Goal: Use online tool/utility: Utilize a website feature to perform a specific function

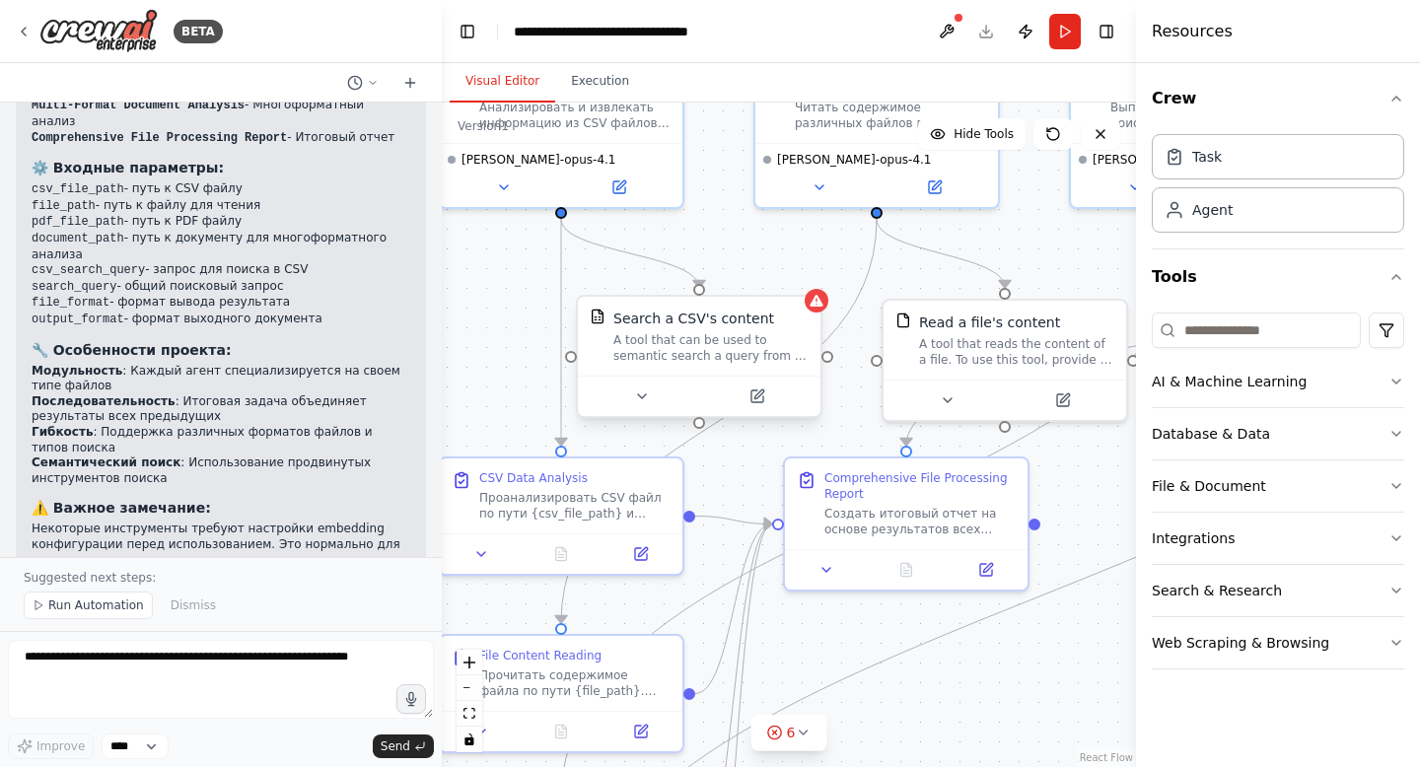
click at [735, 347] on div "A tool that can be used to semantic search a query from a CSV's content." at bounding box center [710, 348] width 195 height 32
click at [646, 392] on icon at bounding box center [642, 397] width 16 height 16
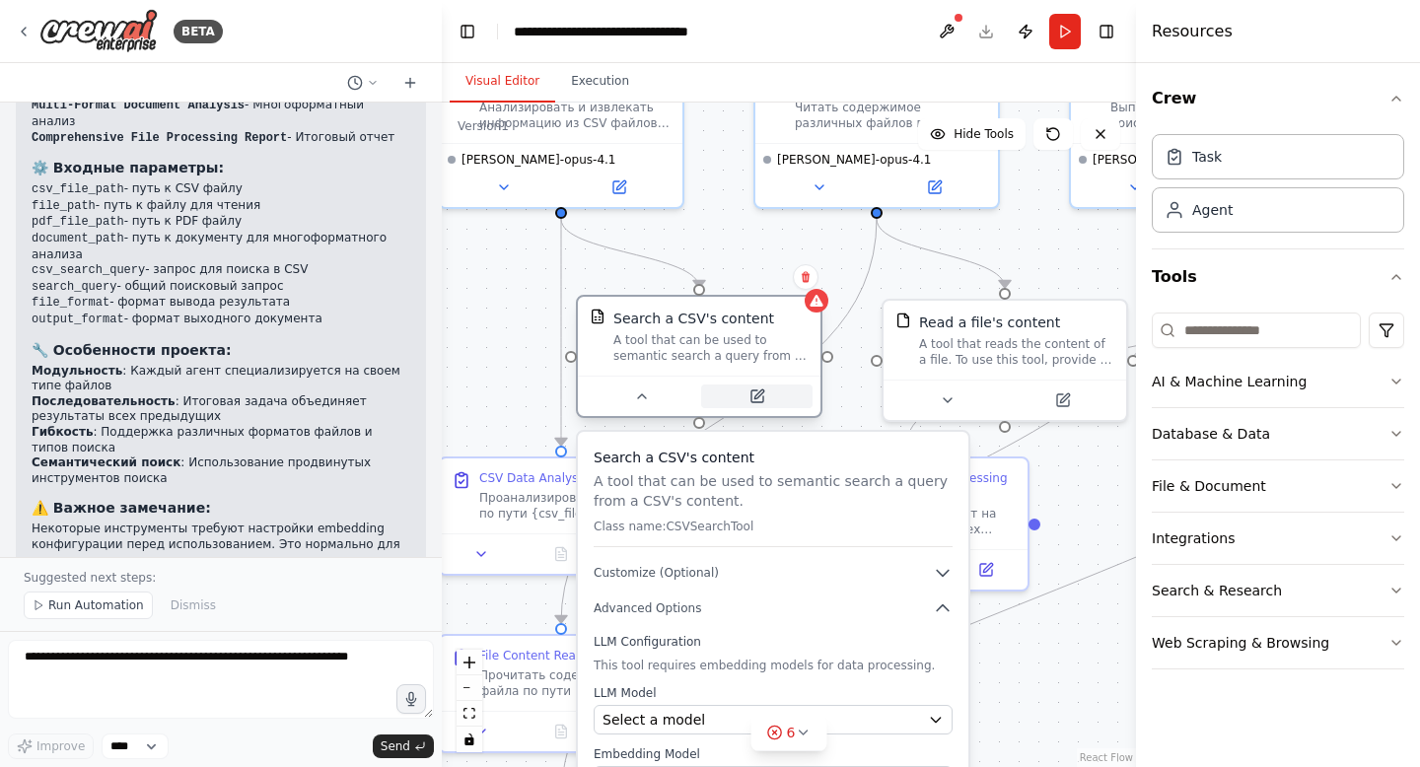
click at [772, 386] on button at bounding box center [756, 397] width 111 height 24
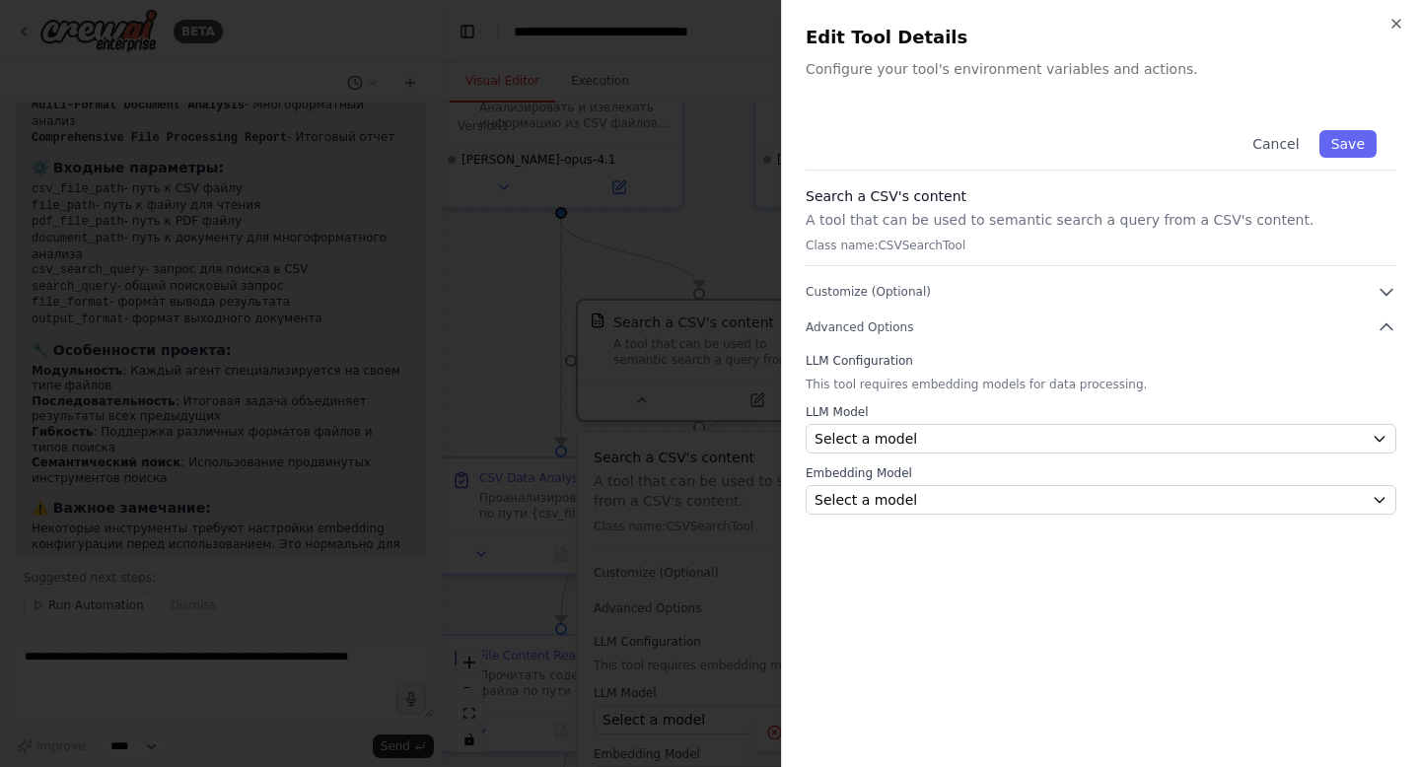
click at [736, 157] on div at bounding box center [710, 383] width 1420 height 767
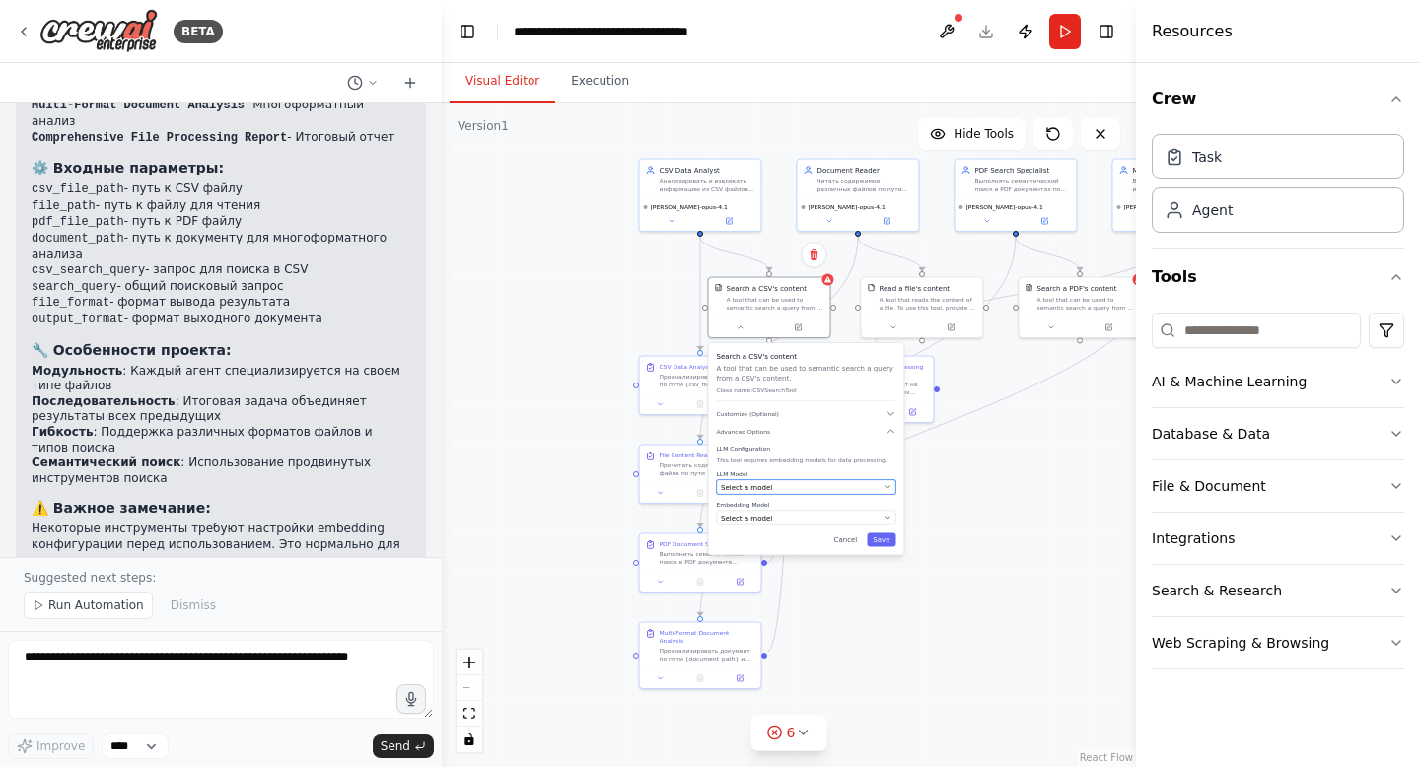
click at [805, 485] on div "Select a model" at bounding box center [800, 487] width 159 height 10
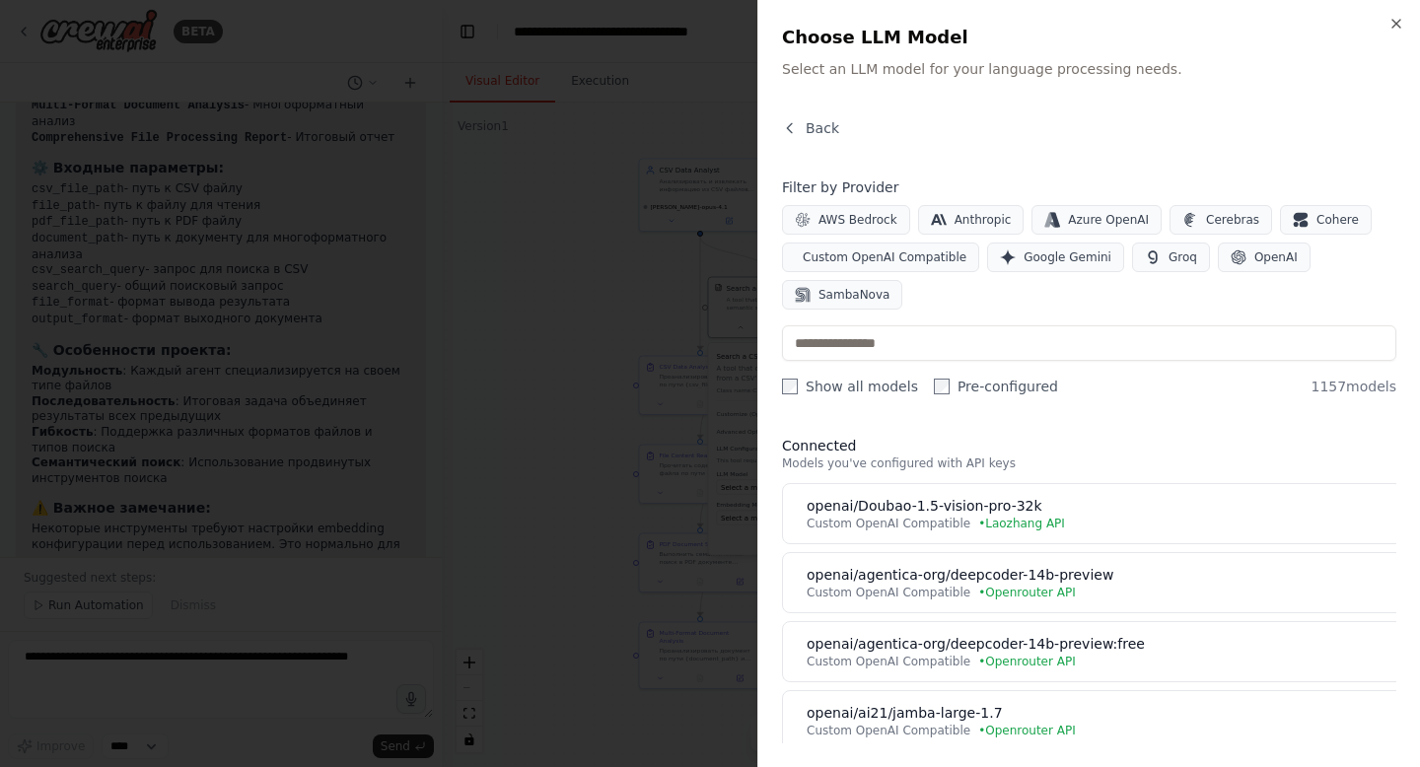
click at [639, 399] on div at bounding box center [710, 383] width 1420 height 767
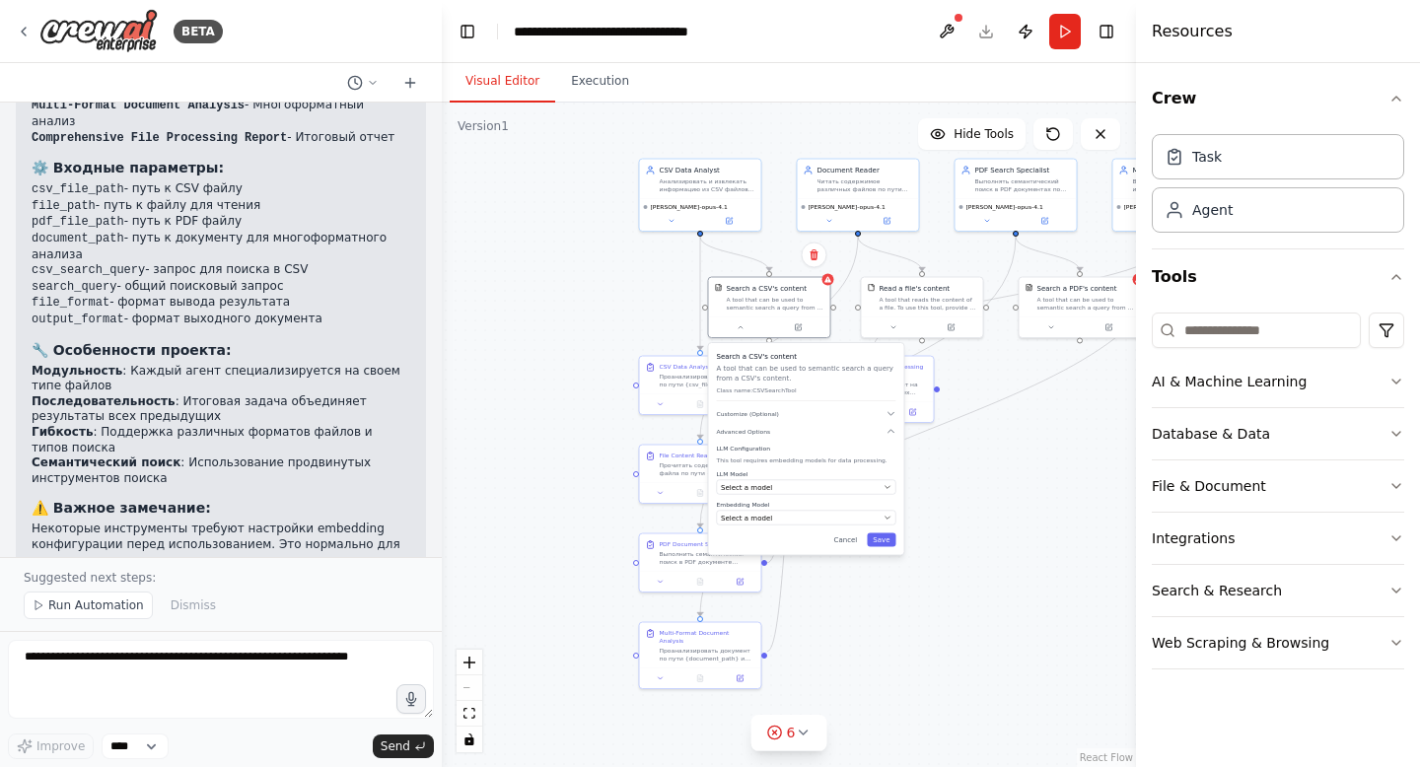
click at [646, 300] on div ".deletable-edge-delete-btn { width: 20px; height: 20px; border: 0px solid #ffff…" at bounding box center [789, 435] width 694 height 665
click at [733, 326] on button at bounding box center [741, 326] width 56 height 12
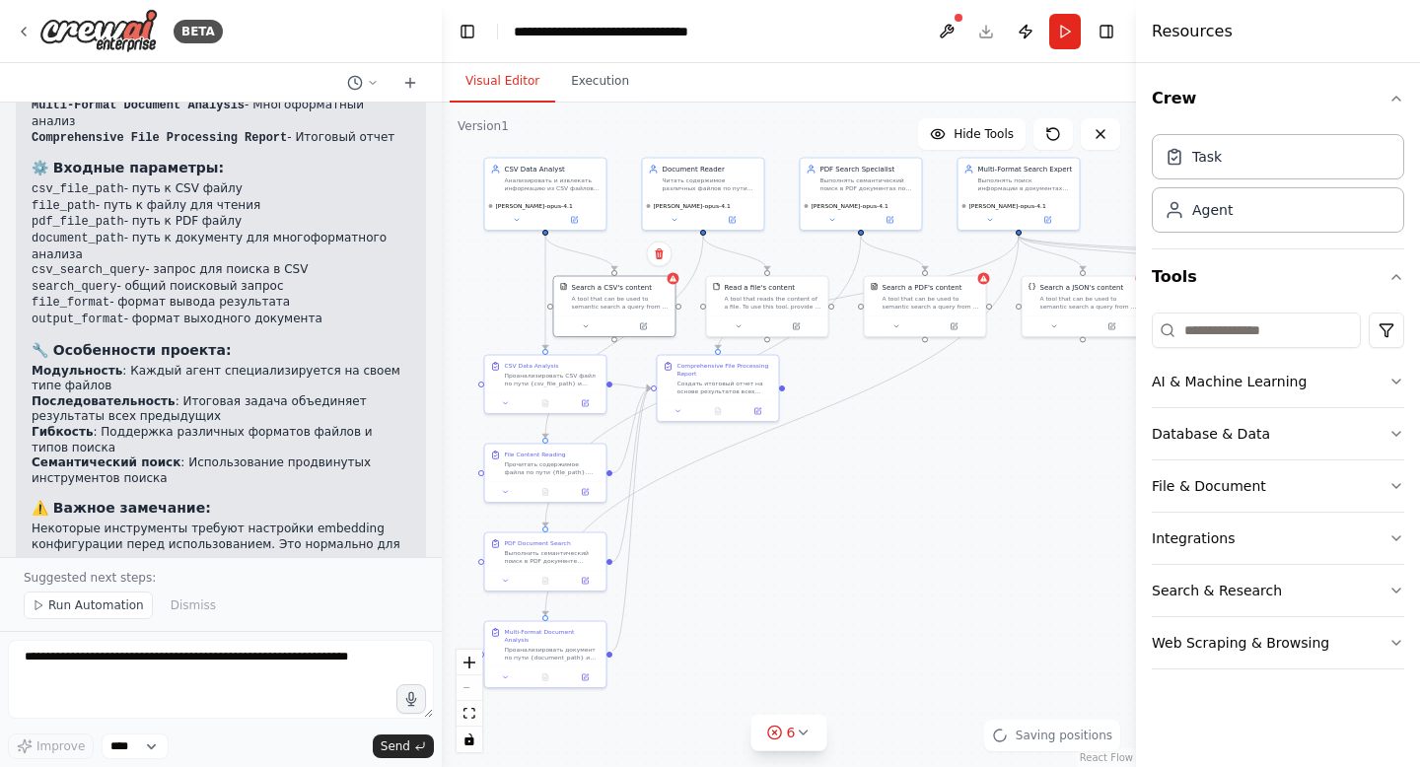
drag, startPoint x: 634, startPoint y: 317, endPoint x: 479, endPoint y: 316, distance: 154.9
click at [479, 316] on div ".deletable-edge-delete-btn { width: 20px; height: 20px; border: 0px solid #ffff…" at bounding box center [789, 435] width 694 height 665
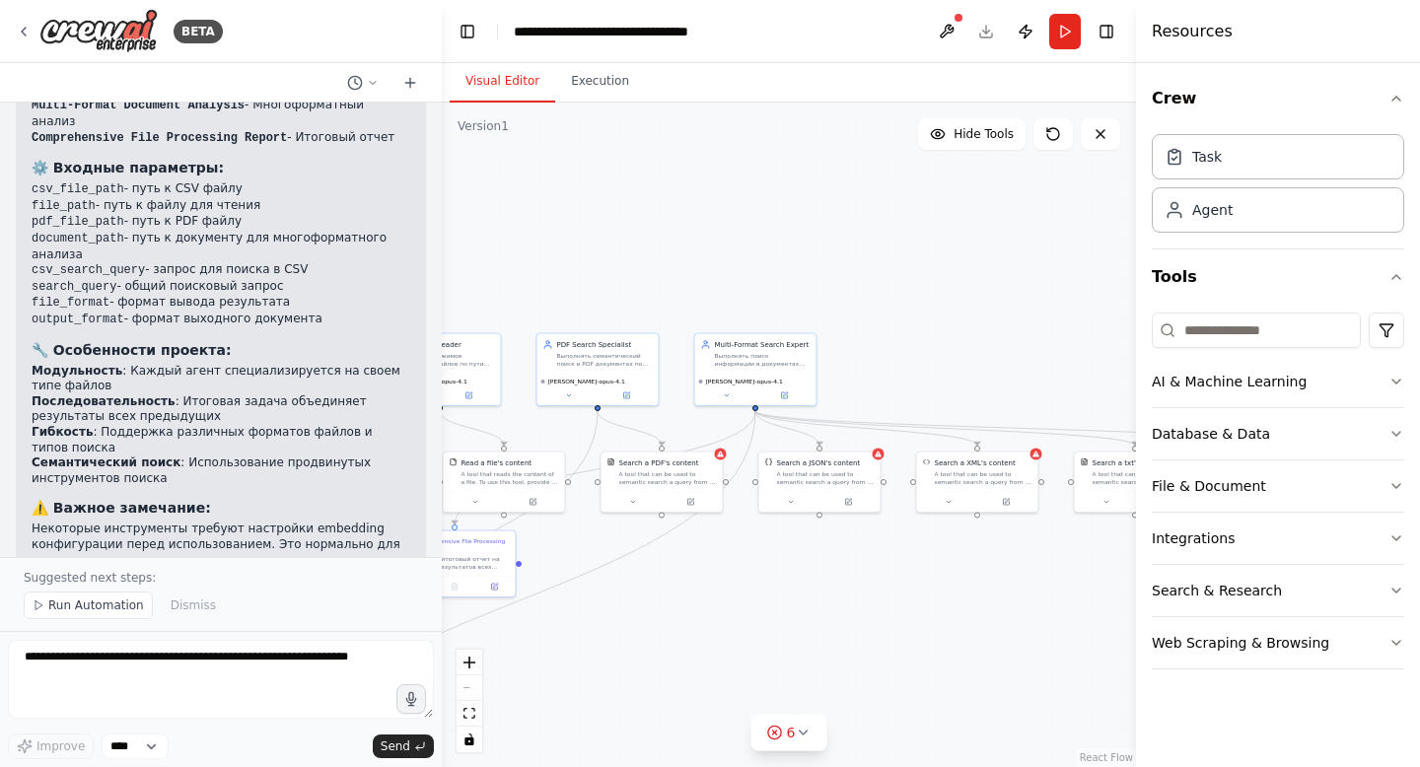
drag, startPoint x: 791, startPoint y: 378, endPoint x: 522, endPoint y: 553, distance: 321.4
click at [522, 553] on div ".deletable-edge-delete-btn { width: 20px; height: 20px; border: 0px solid #ffff…" at bounding box center [789, 435] width 694 height 665
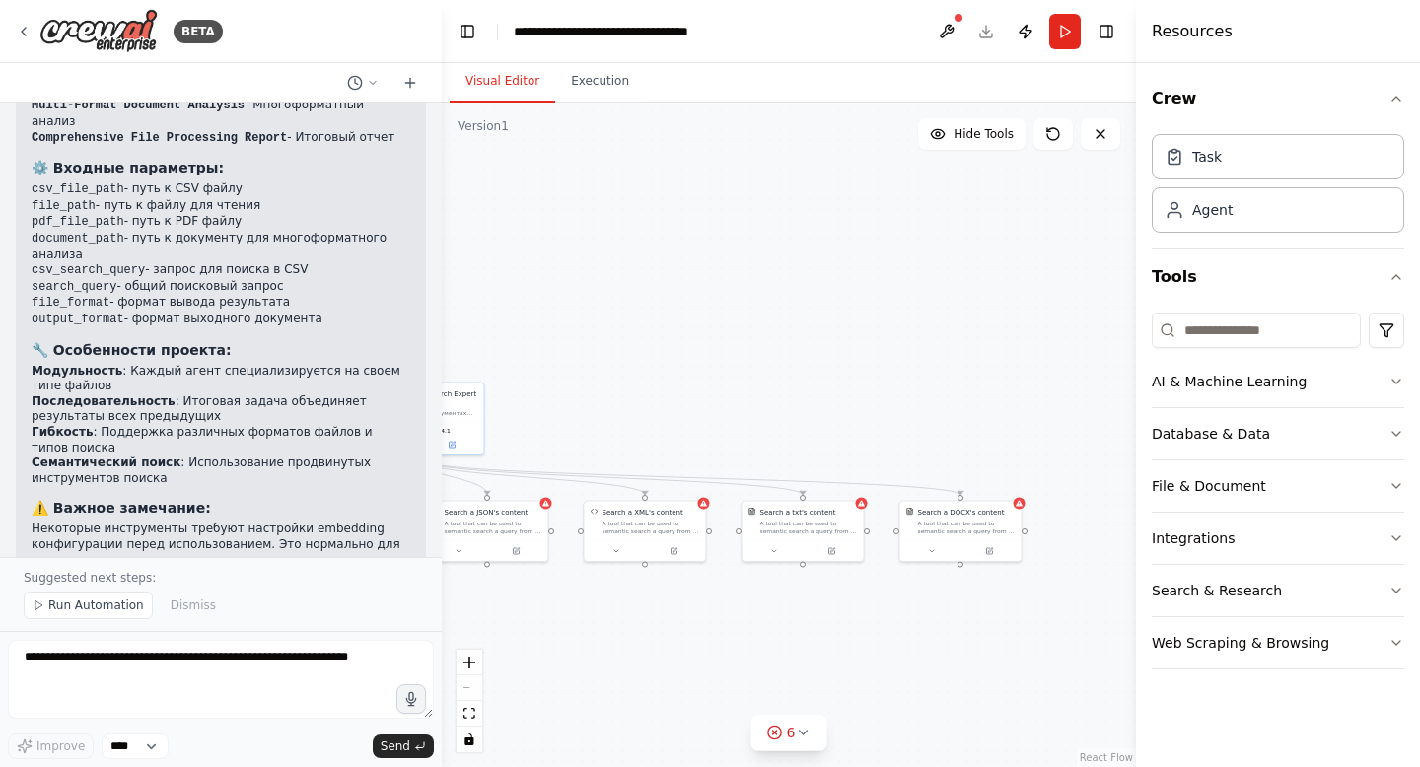
drag, startPoint x: 842, startPoint y: 583, endPoint x: 411, endPoint y: 658, distance: 437.5
click at [411, 658] on div "BETA Инициализация, далее рассуждай, говори и создавай проекты на русском языке…" at bounding box center [710, 383] width 1420 height 767
drag, startPoint x: 620, startPoint y: 649, endPoint x: 917, endPoint y: 620, distance: 298.3
click at [920, 620] on div ".deletable-edge-delete-btn { width: 20px; height: 20px; border: 0px solid #ffff…" at bounding box center [789, 435] width 694 height 665
click at [722, 550] on button at bounding box center [712, 547] width 56 height 12
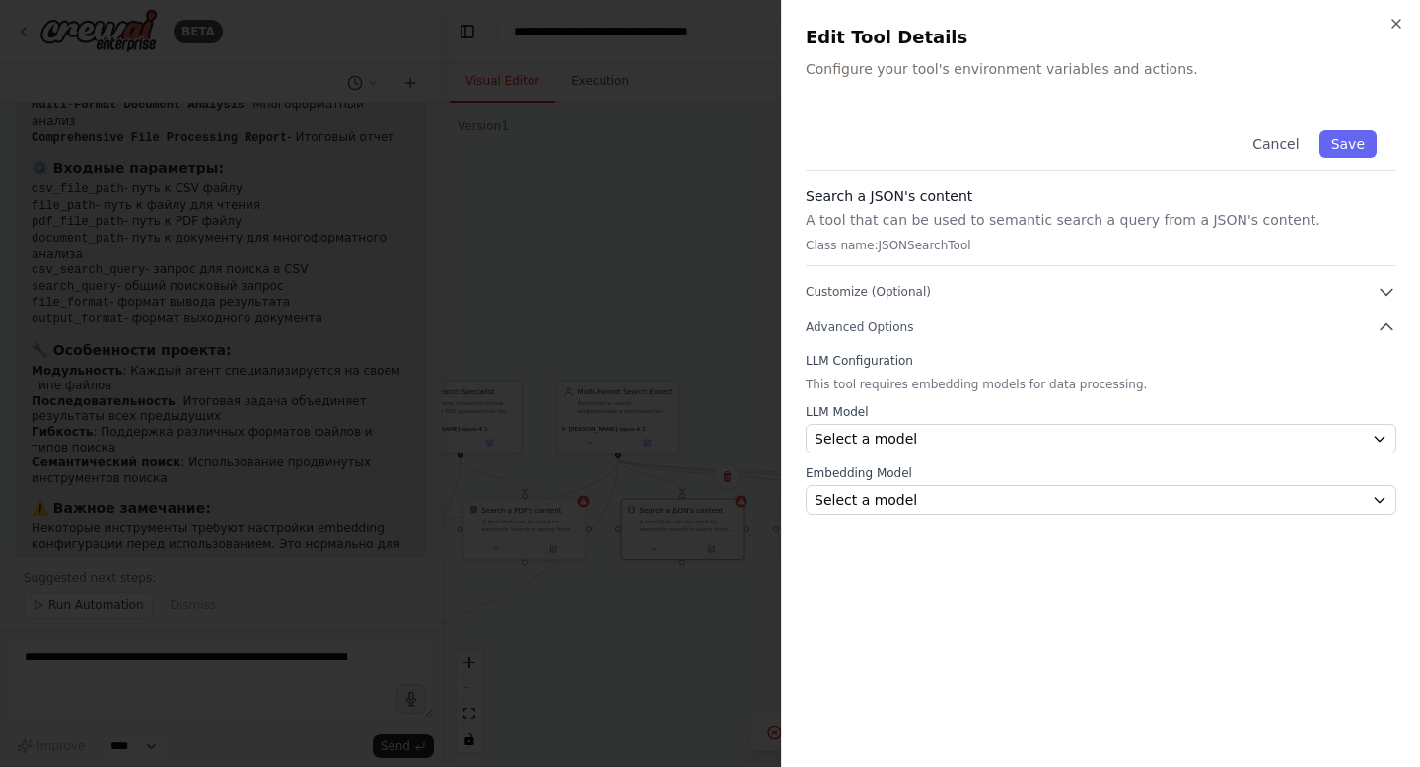
click at [674, 233] on div at bounding box center [710, 383] width 1420 height 767
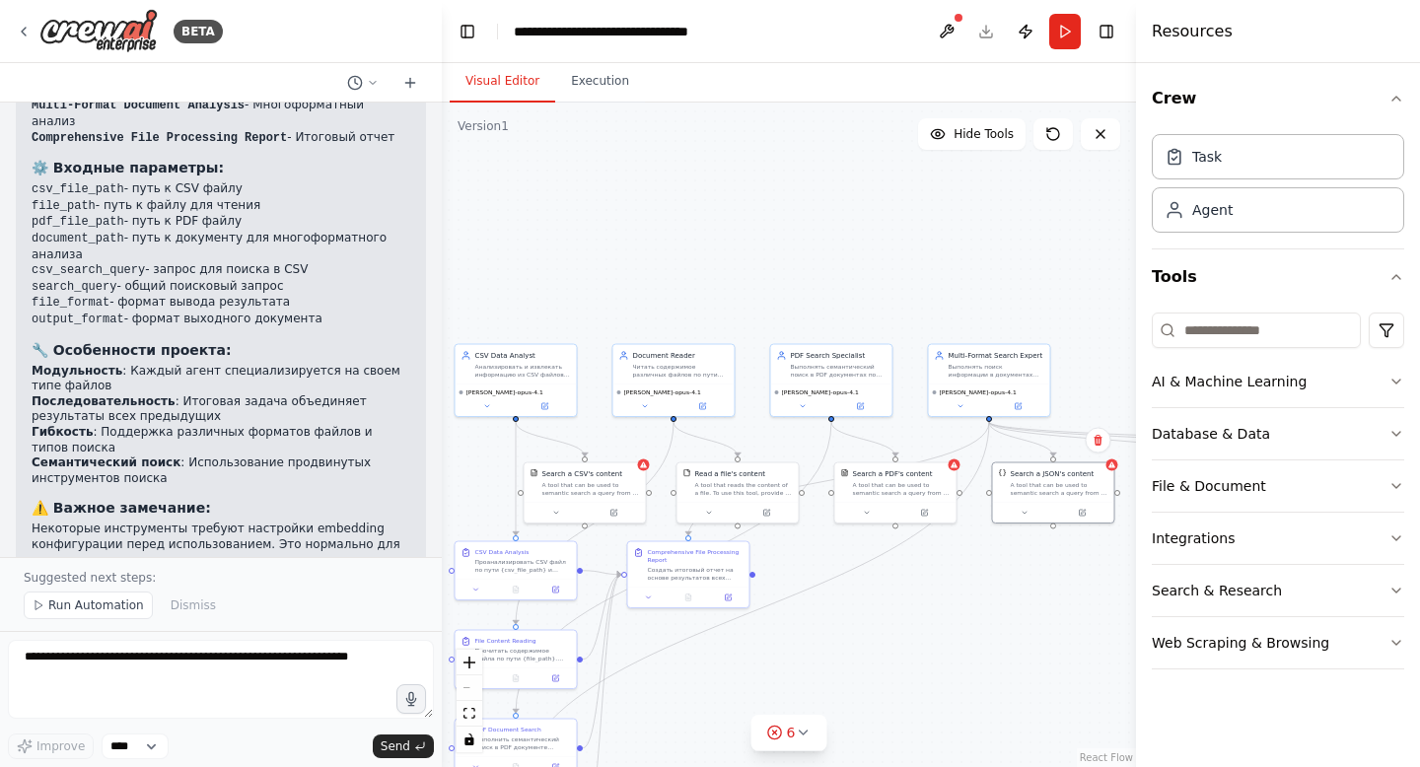
drag, startPoint x: 631, startPoint y: 251, endPoint x: 1002, endPoint y: 214, distance: 372.6
click at [1002, 214] on div ".deletable-edge-delete-btn { width: 20px; height: 20px; border: 0px solid #ffff…" at bounding box center [789, 435] width 694 height 665
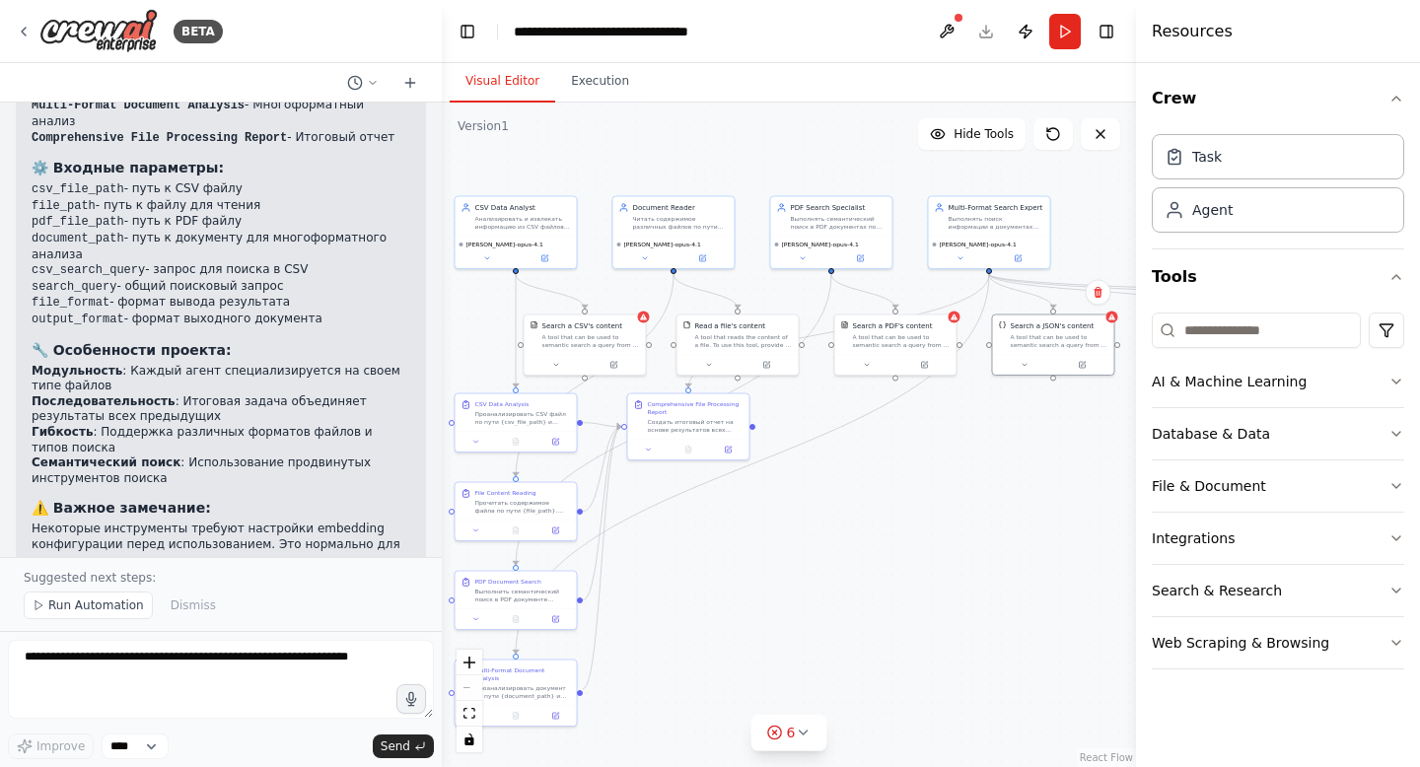
drag, startPoint x: 822, startPoint y: 231, endPoint x: 822, endPoint y: 83, distance: 147.9
click at [822, 83] on div "Visual Editor Execution Version 1 Hide Tools .deletable-edge-delete-btn { width…" at bounding box center [789, 415] width 694 height 704
